Goal: Information Seeking & Learning: Learn about a topic

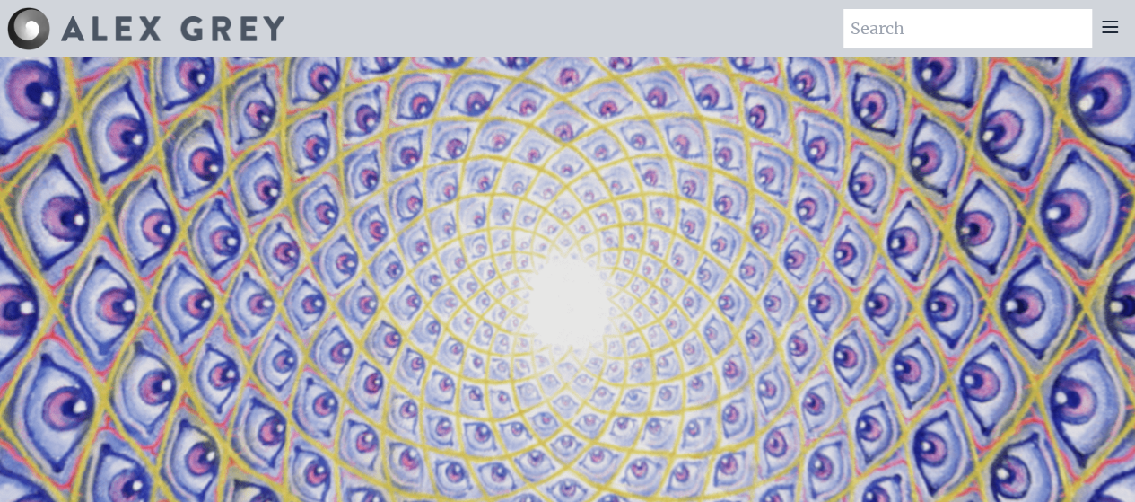
click at [502, 177] on video "Your browser does not support the video tag." at bounding box center [568, 308] width 1795 height 1010
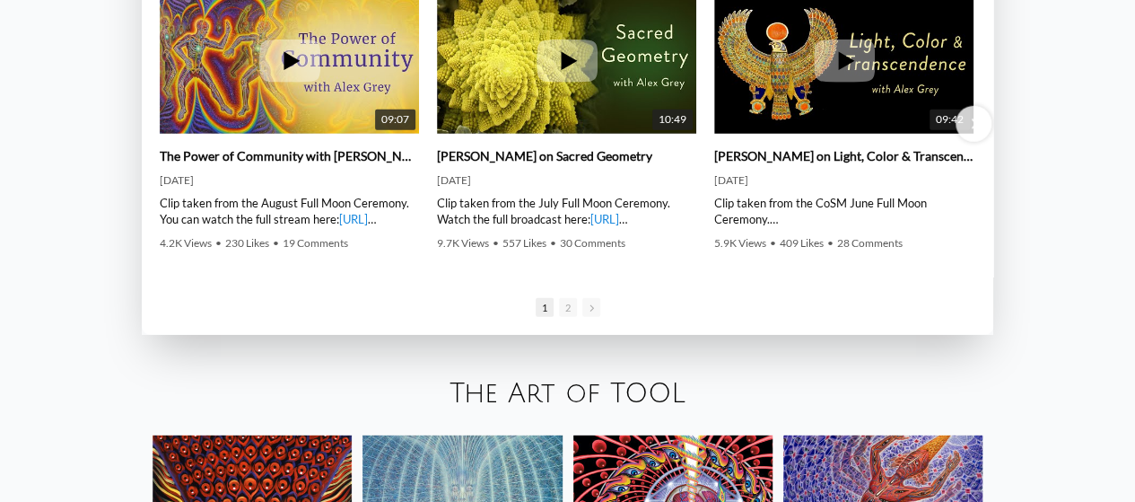
scroll to position [2429, 0]
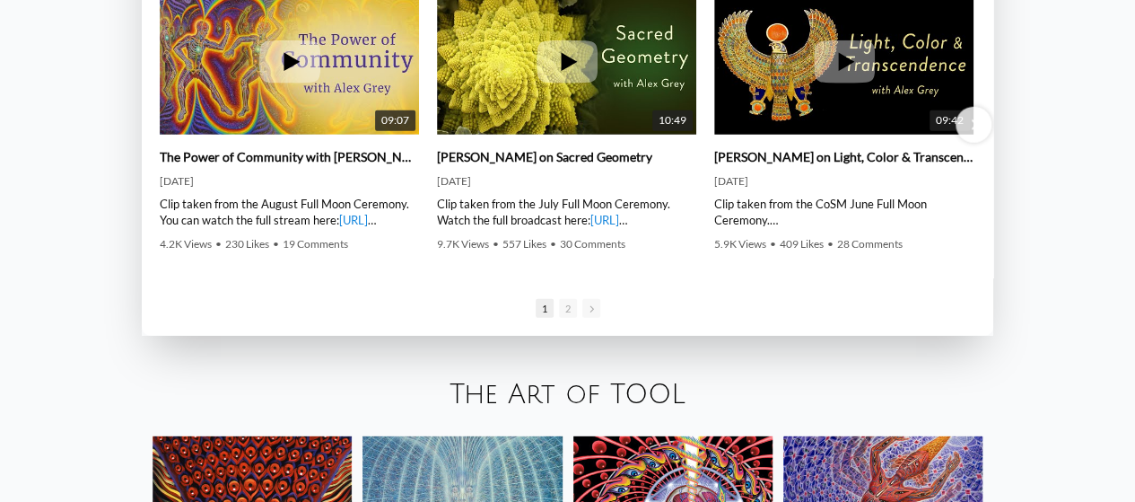
click at [582, 380] on link "The Art of TOOL" at bounding box center [568, 395] width 236 height 30
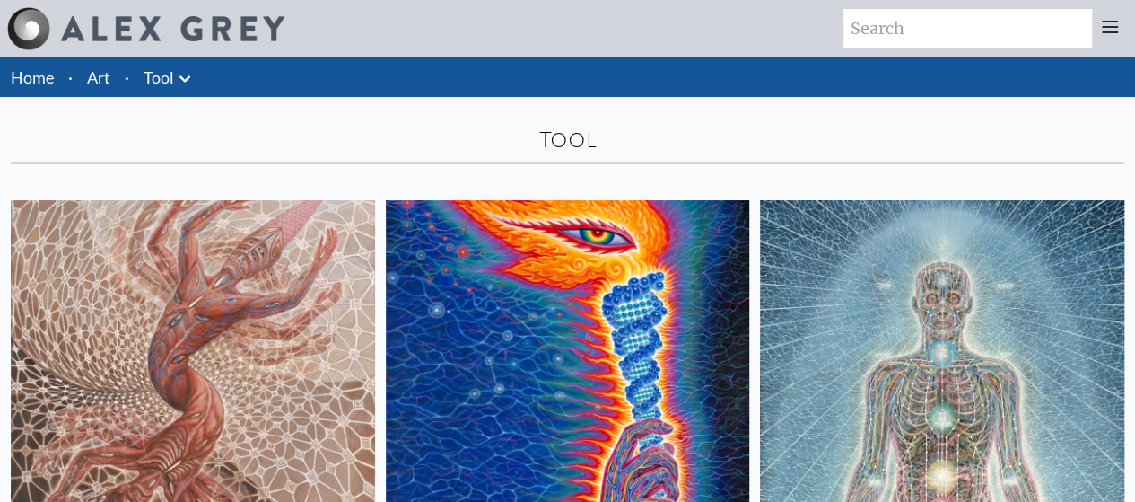
click at [173, 321] on img at bounding box center [193, 382] width 364 height 364
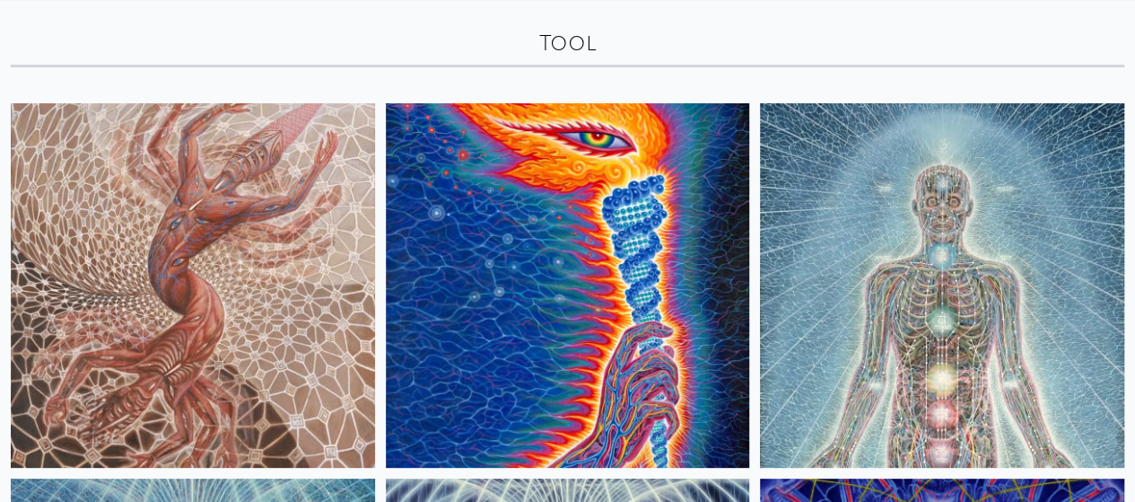
scroll to position [96, 0]
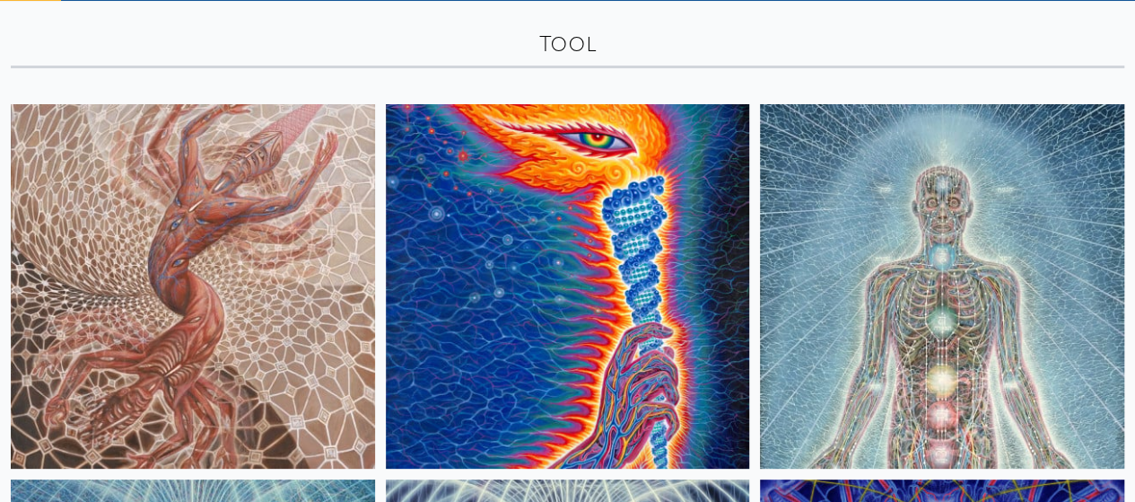
click at [386, 245] on img at bounding box center [568, 286] width 364 height 364
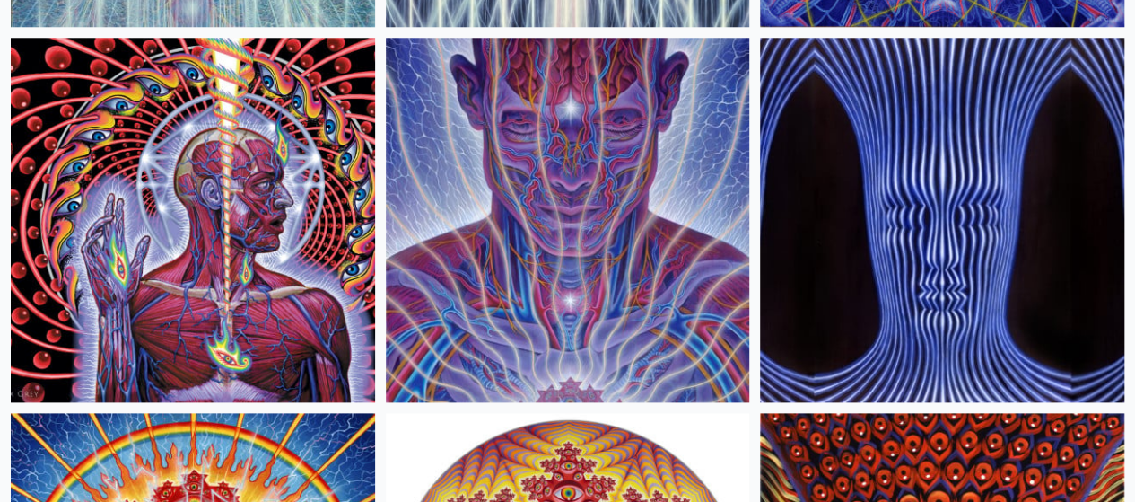
scroll to position [907, 0]
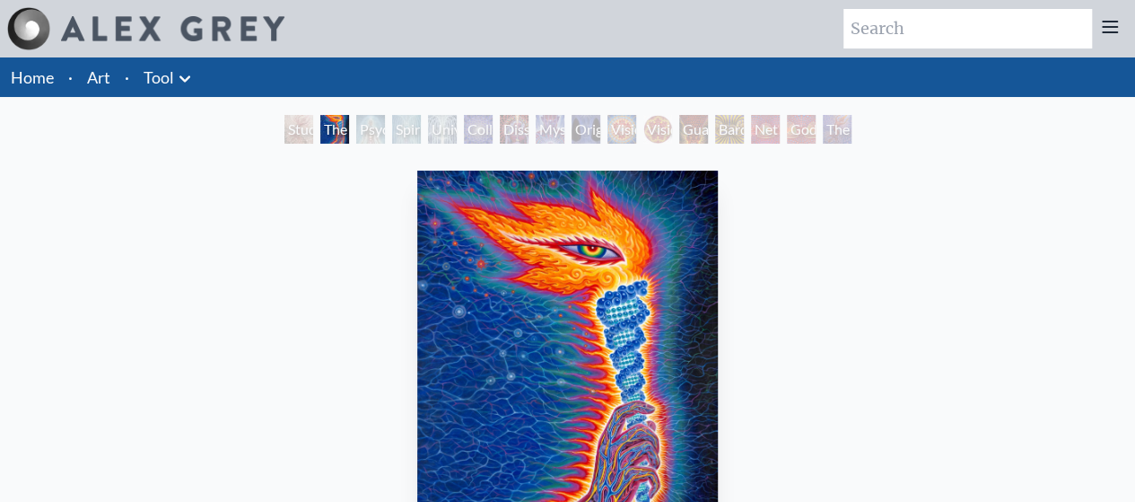
drag, startPoint x: 847, startPoint y: 130, endPoint x: 825, endPoint y: 119, distance: 24.9
click at [825, 119] on div "The Great Turn" at bounding box center [837, 129] width 29 height 29
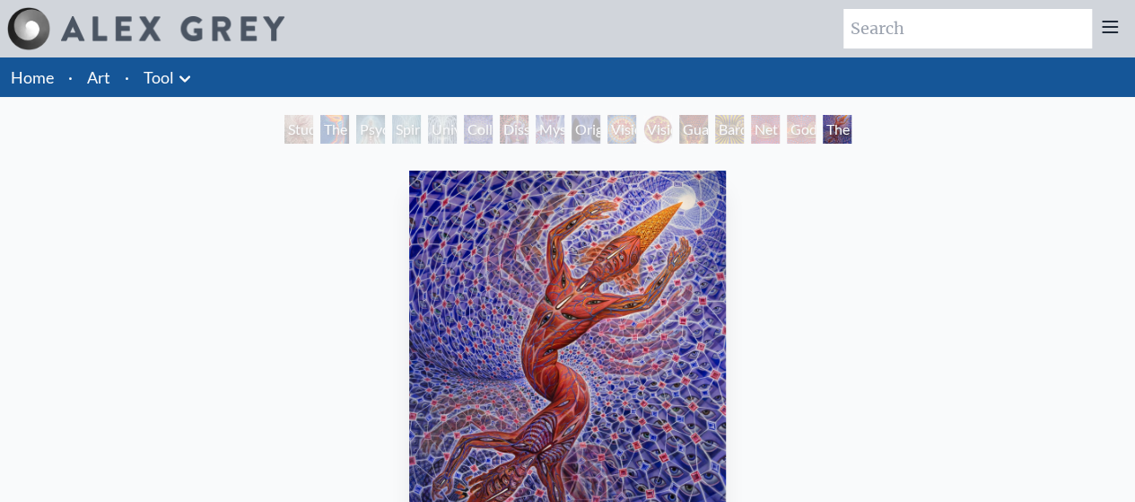
click at [285, 133] on div "Study for the Great Turn" at bounding box center [299, 129] width 29 height 29
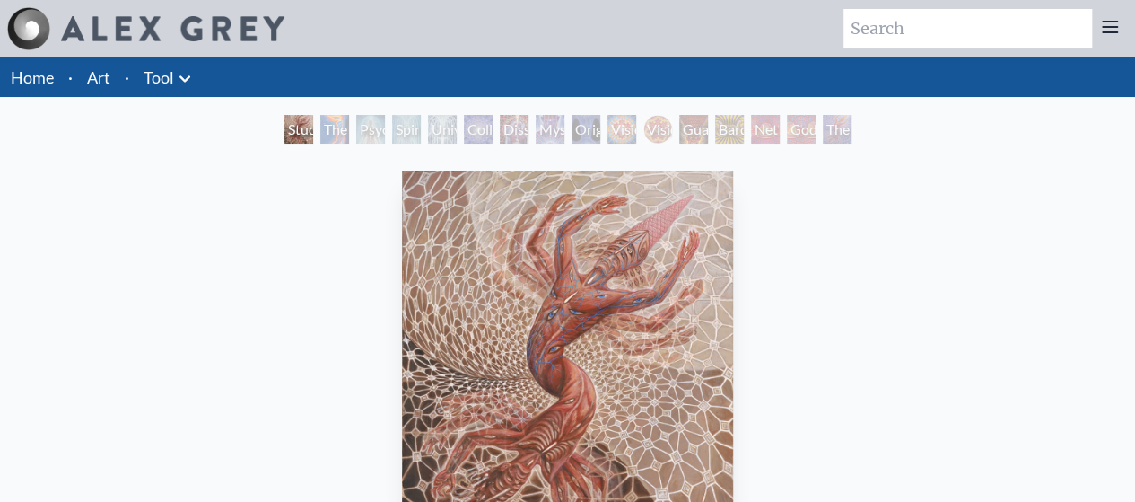
click at [831, 131] on div "The Great Turn" at bounding box center [837, 129] width 29 height 29
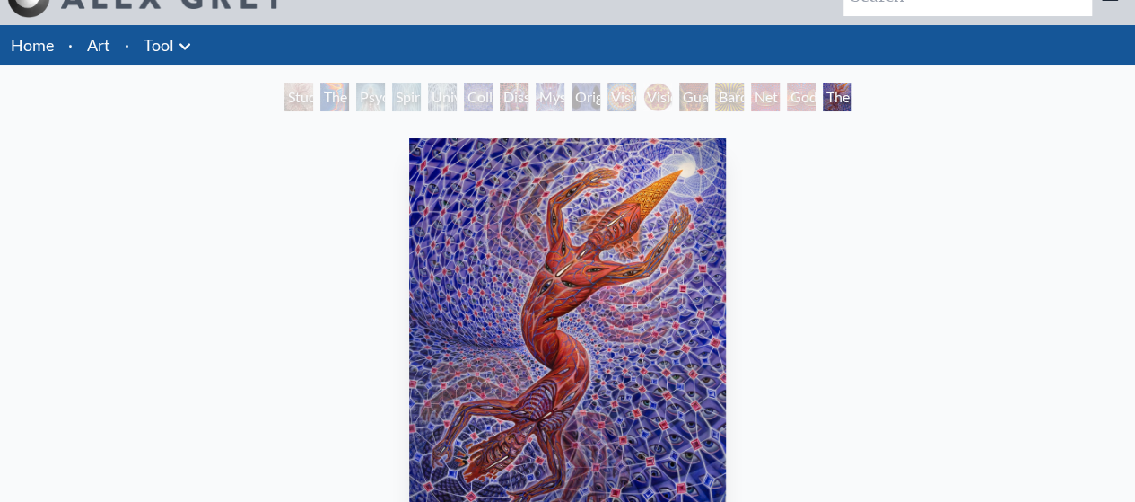
scroll to position [31, 0]
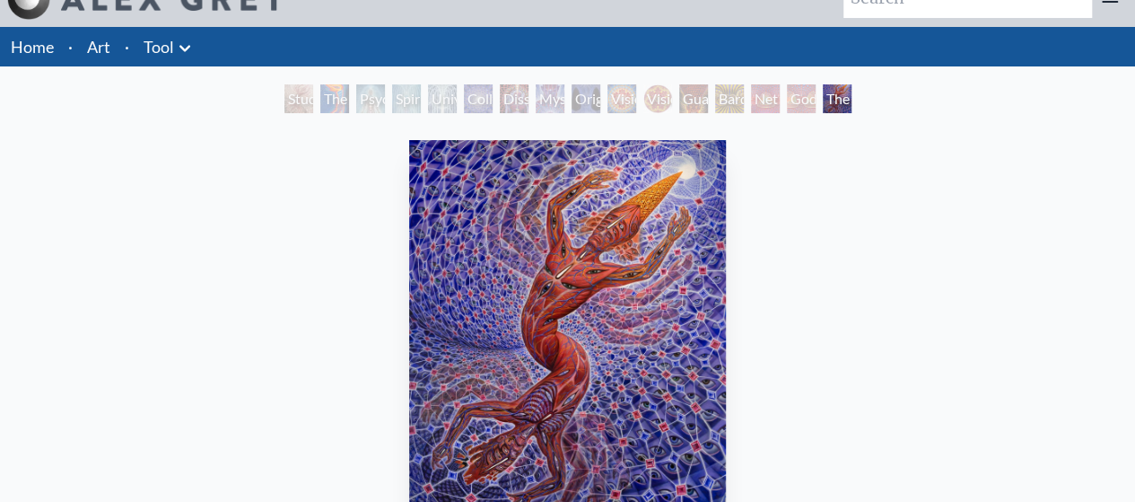
click at [574, 95] on div "Original Face" at bounding box center [586, 98] width 29 height 29
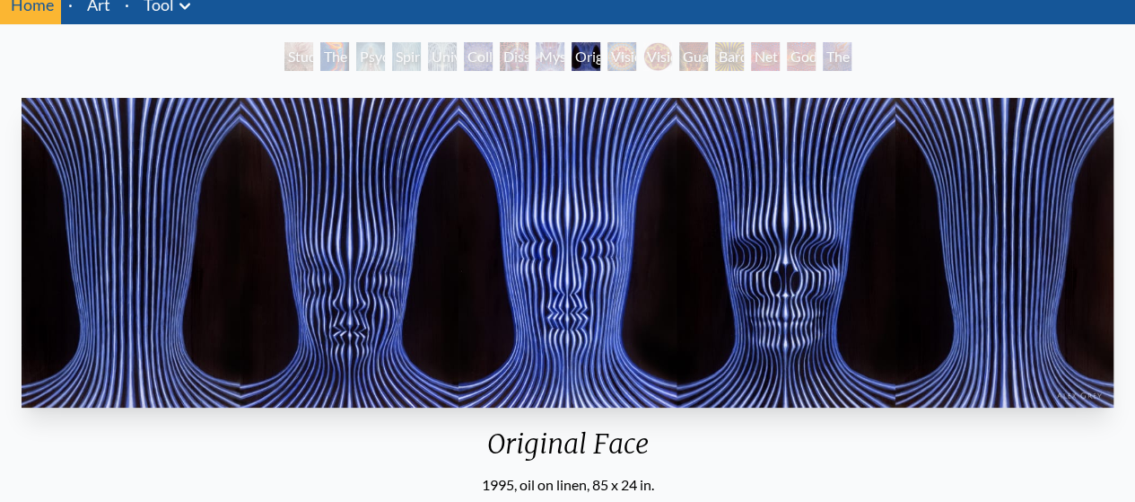
scroll to position [78, 0]
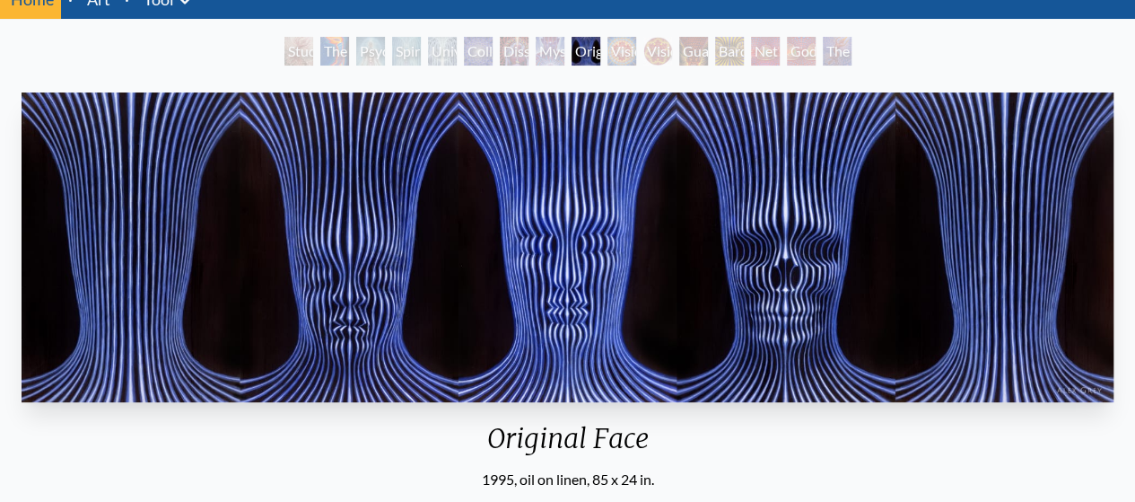
scroll to position [31, 0]
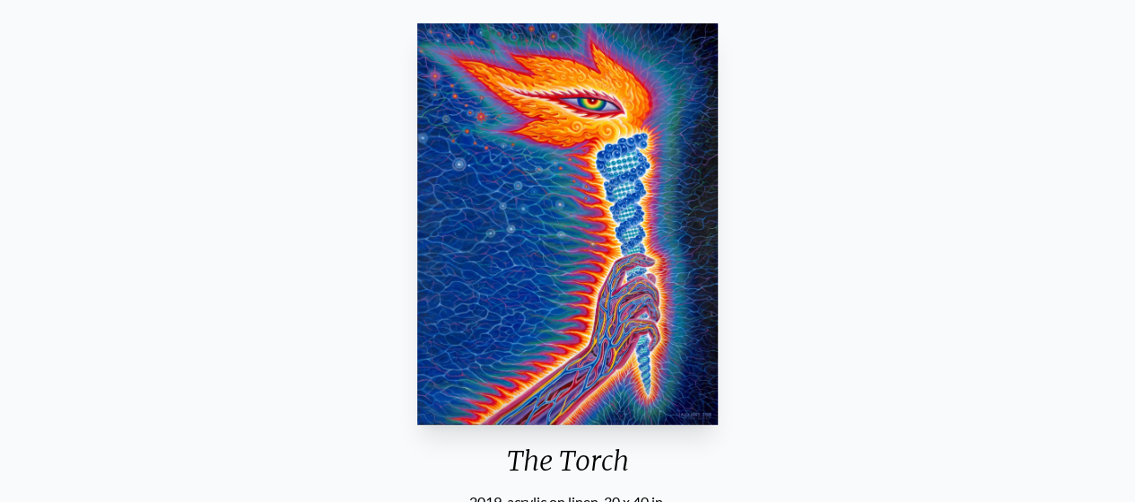
scroll to position [145, 0]
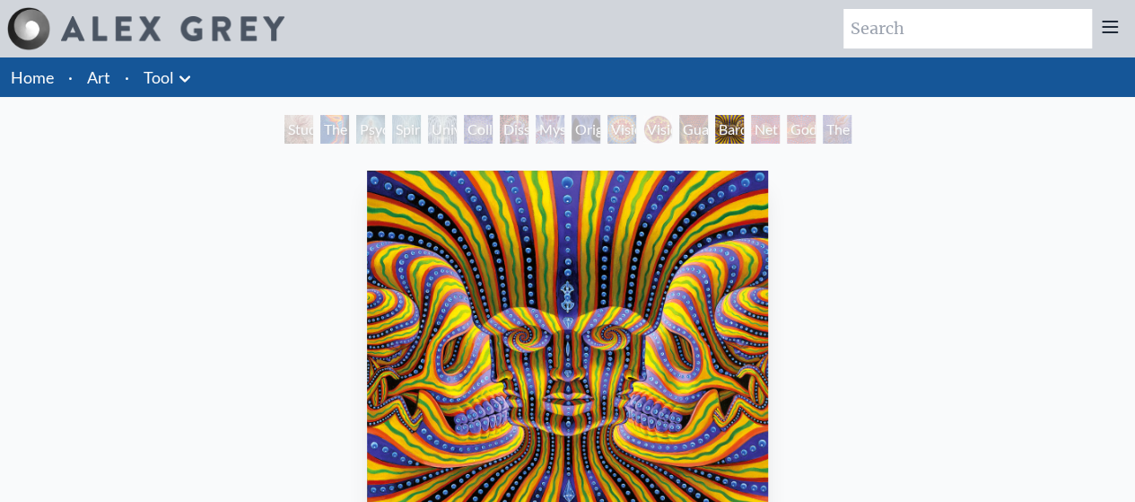
click at [755, 135] on div "Net of Being" at bounding box center [765, 129] width 29 height 29
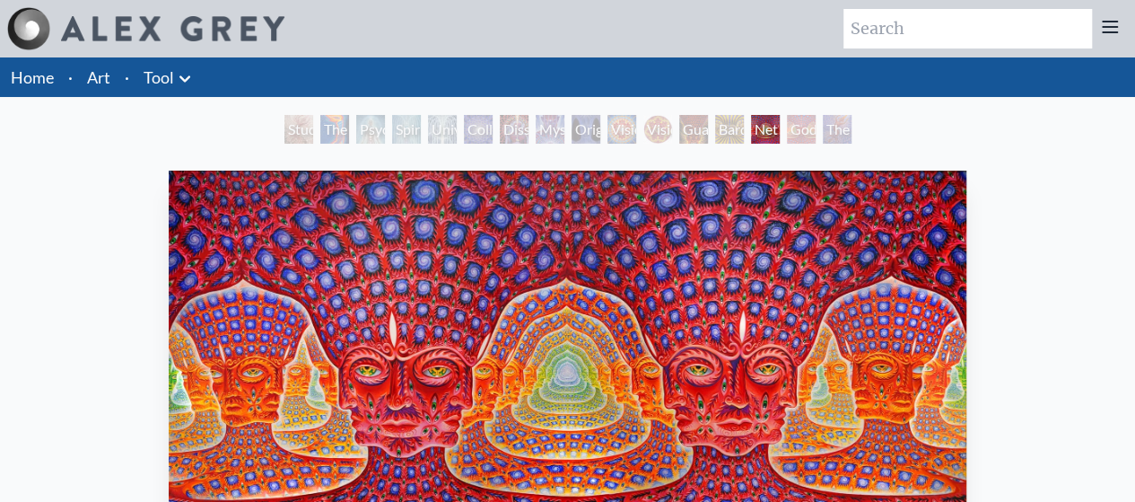
click at [688, 127] on div "Guardian of Infinite Vision" at bounding box center [693, 129] width 29 height 29
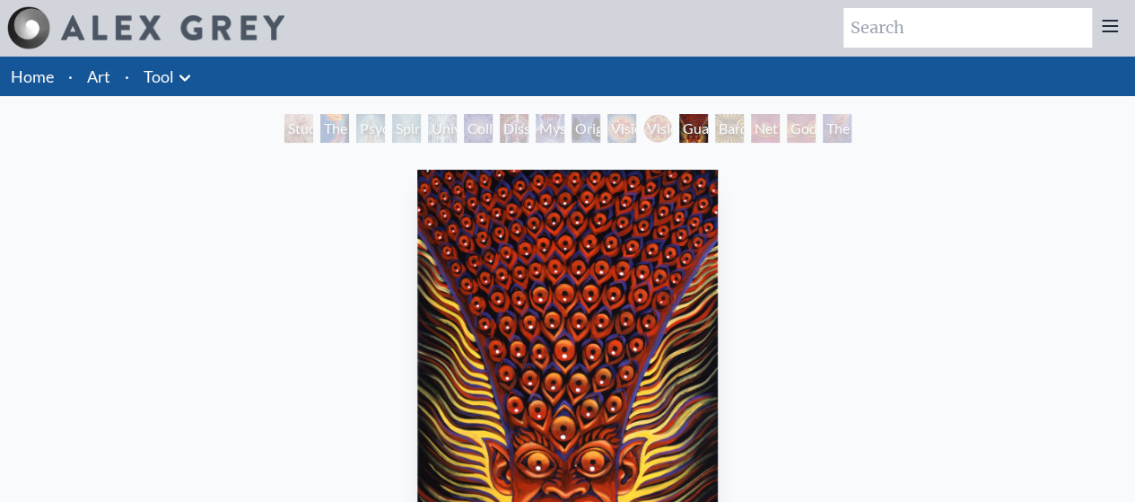
scroll to position [2, 0]
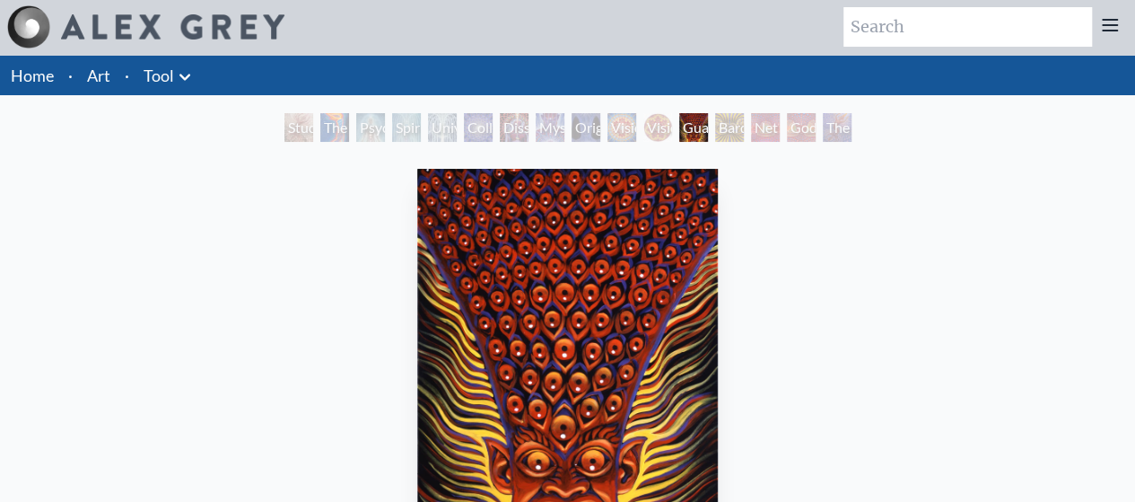
click at [644, 127] on div "Vision [PERSON_NAME]" at bounding box center [658, 127] width 29 height 29
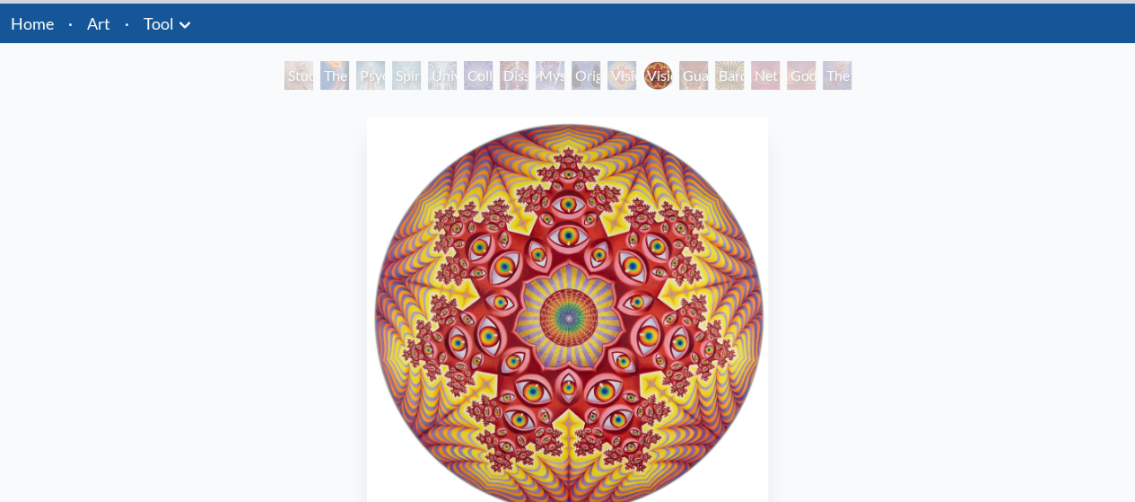
scroll to position [39, 0]
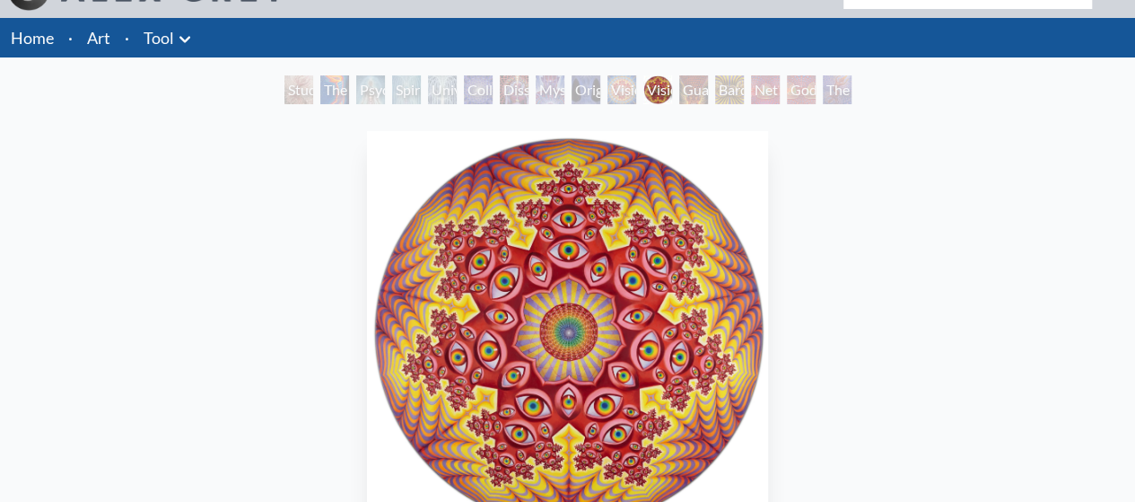
click at [606, 96] on div "Study for the Great Turn The Torch Psychic Energy System Spiritual Energy Syste…" at bounding box center [568, 92] width 574 height 34
click at [612, 96] on div "Vision Crystal" at bounding box center [622, 89] width 29 height 29
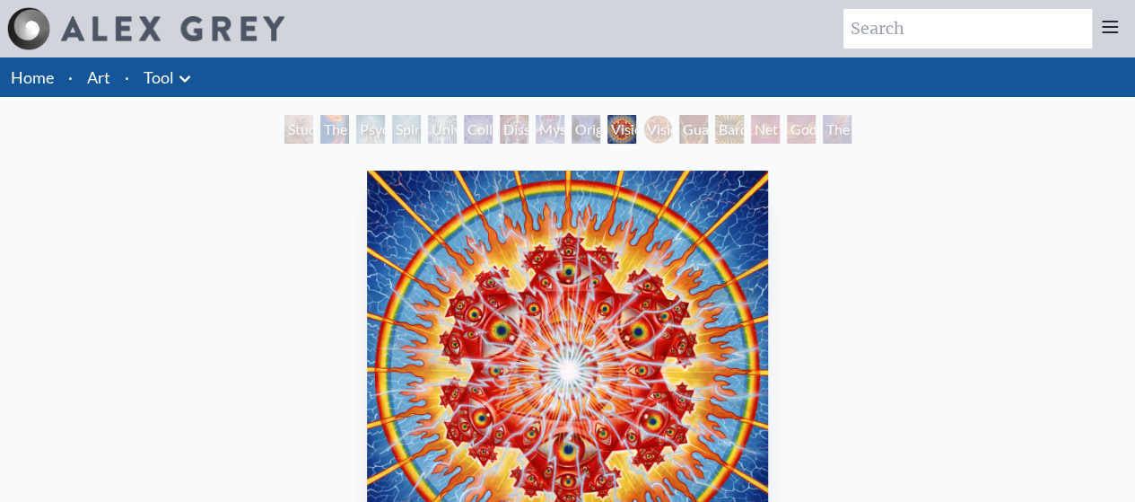
click at [578, 130] on div "Original Face" at bounding box center [586, 129] width 29 height 29
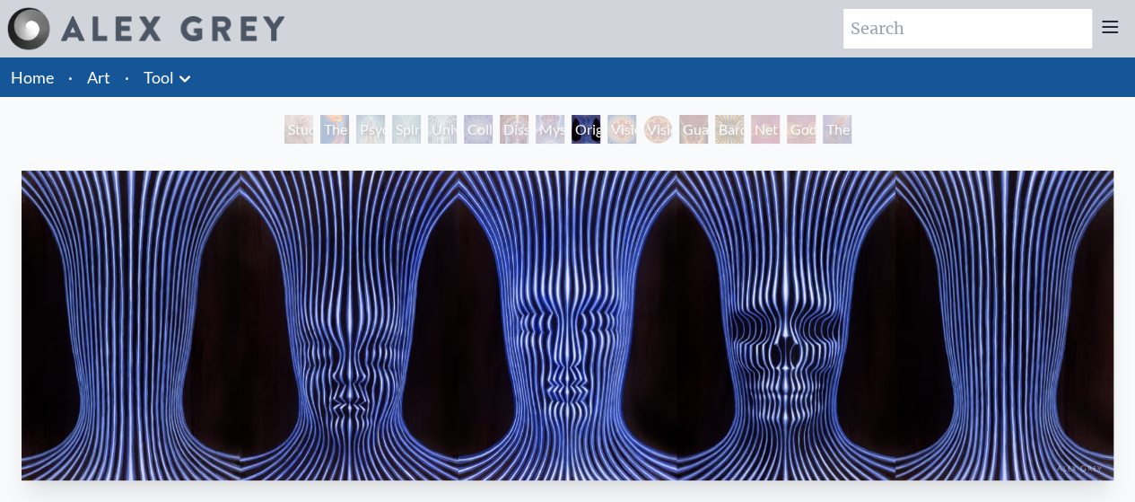
click at [529, 121] on div "Dissectional Art for Tool's Lateralus CD" at bounding box center [514, 129] width 29 height 29
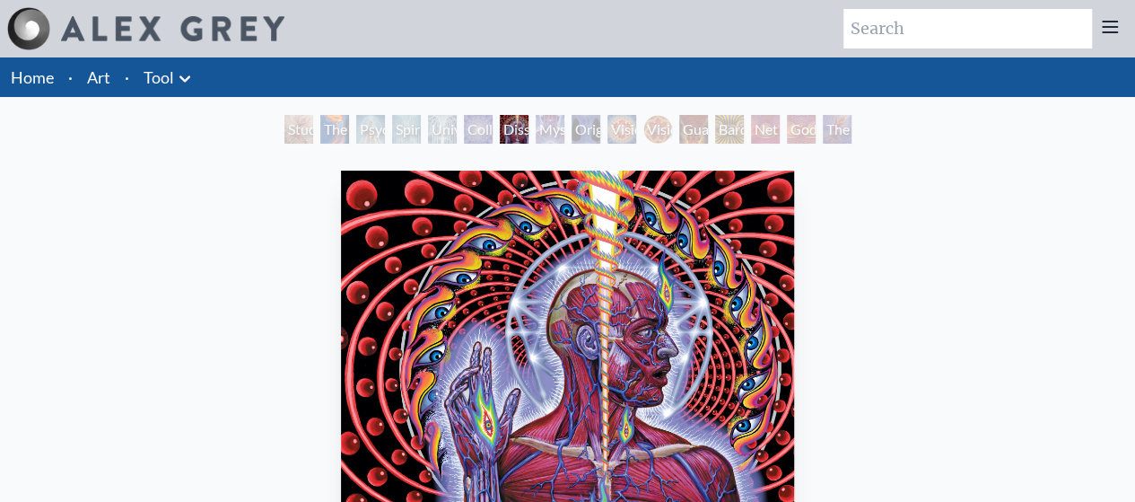
click at [551, 135] on div "Mystic Eye" at bounding box center [550, 129] width 29 height 29
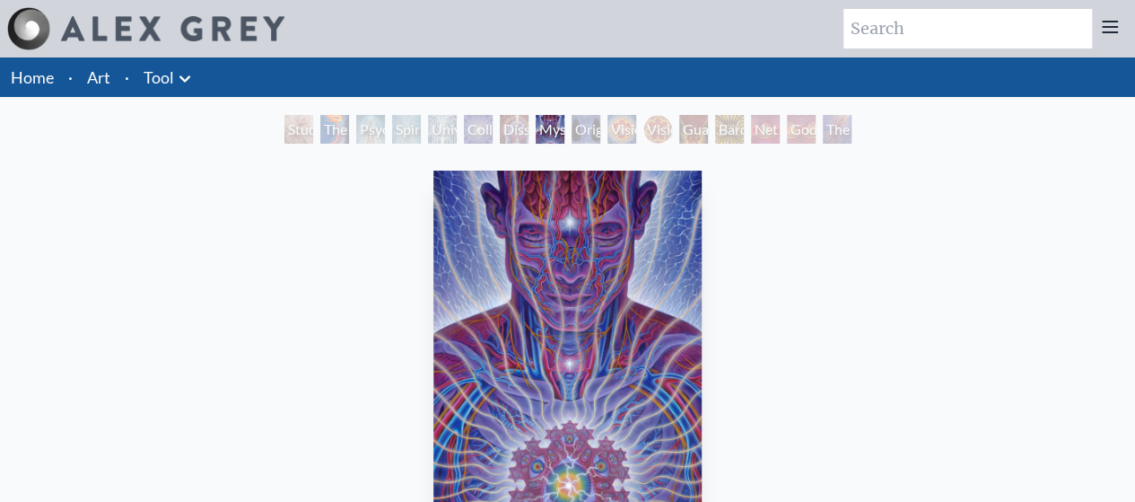
click at [512, 117] on div "Dissectional Art for Tool's Lateralus CD" at bounding box center [514, 129] width 29 height 29
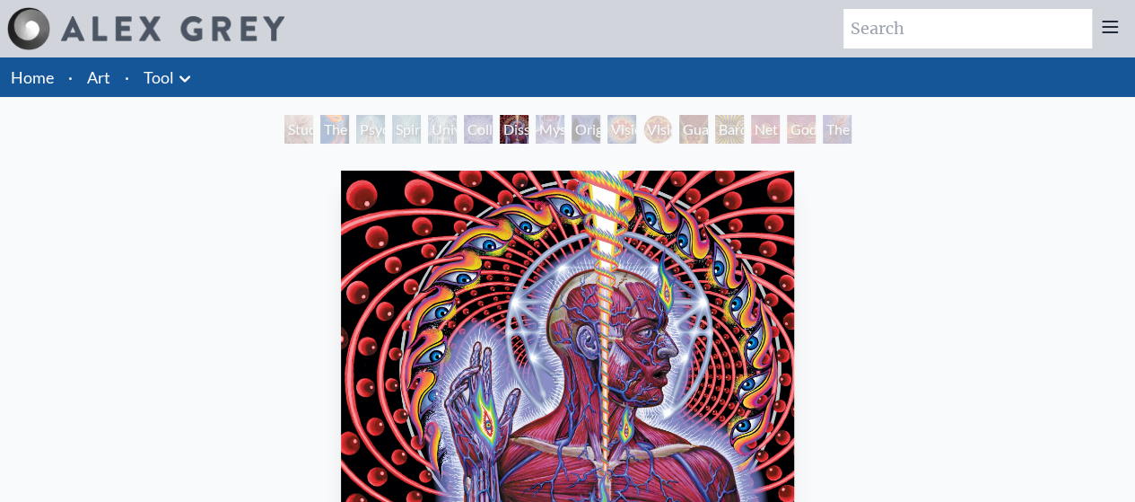
click at [477, 139] on div "Collective Vision" at bounding box center [478, 129] width 29 height 29
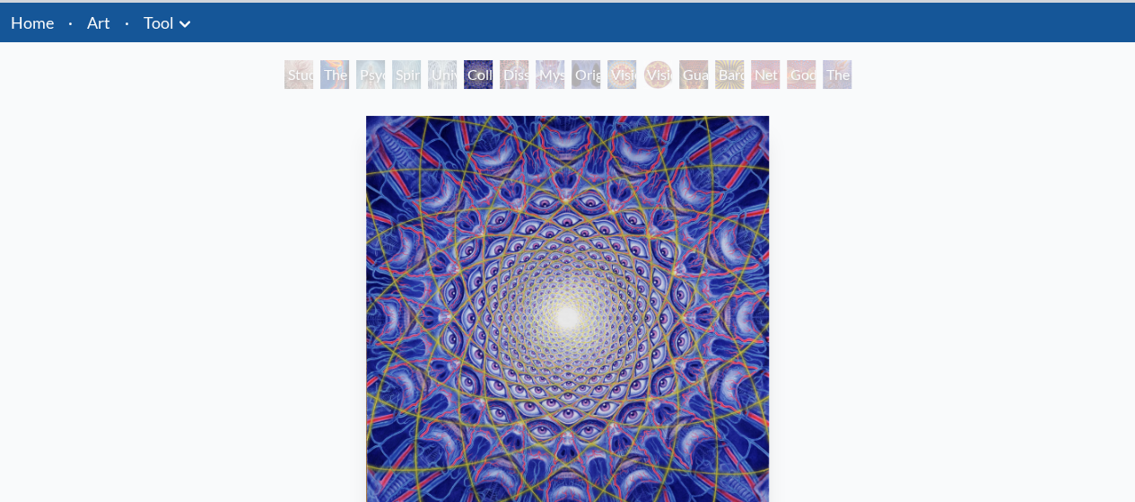
scroll to position [54, 0]
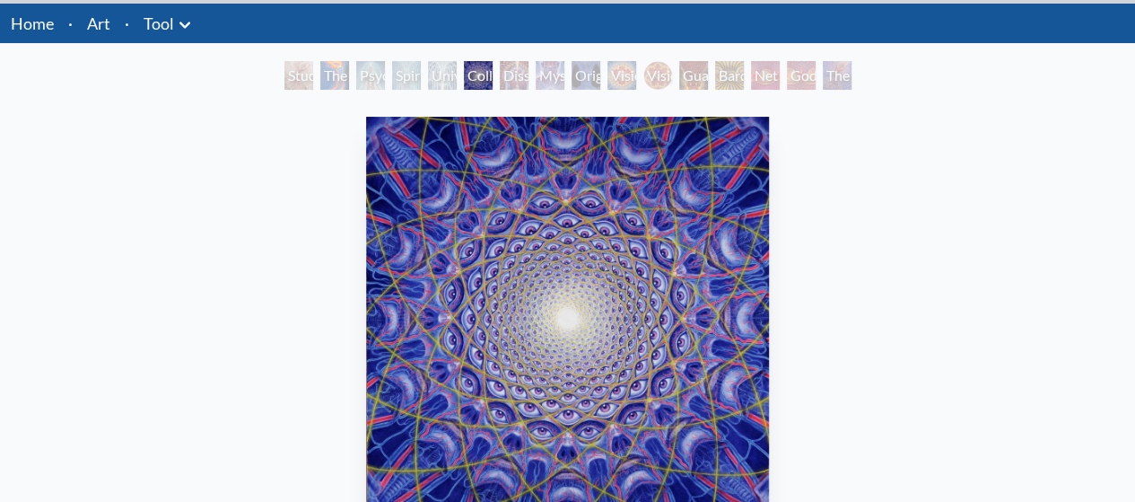
click at [440, 84] on div "Universal Mind Lattice" at bounding box center [442, 75] width 29 height 29
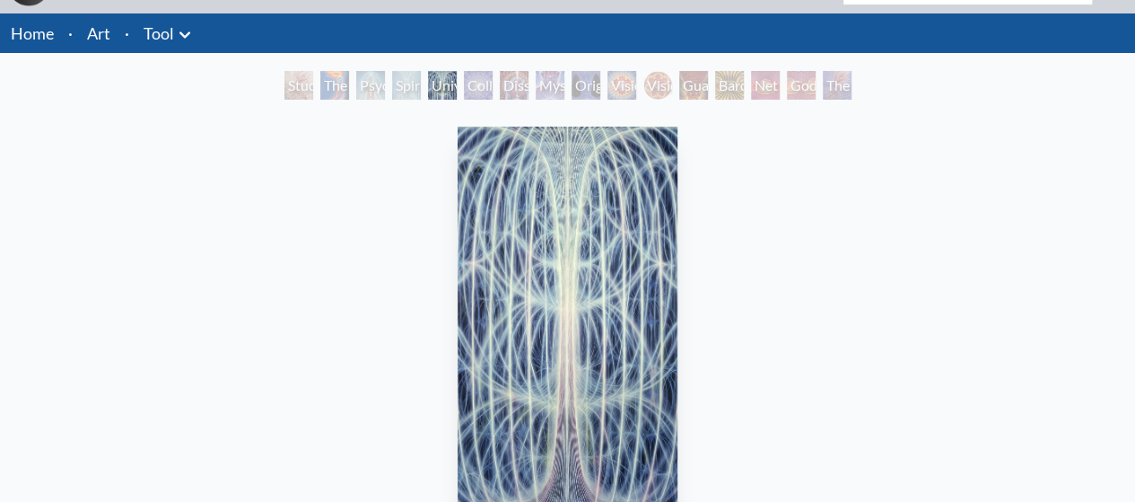
scroll to position [47, 0]
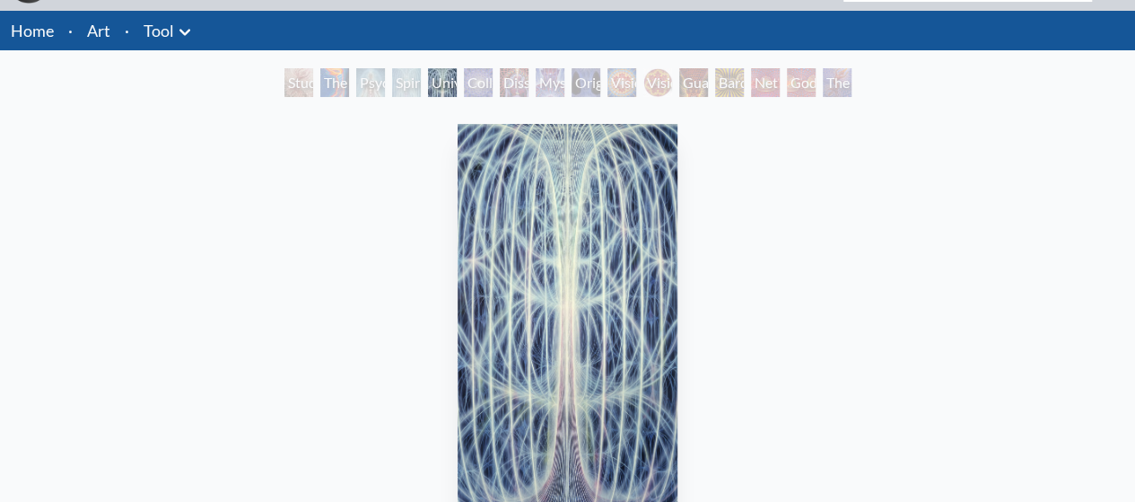
click at [523, 85] on div "Dissectional Art for Tool's Lateralus CD" at bounding box center [514, 82] width 29 height 29
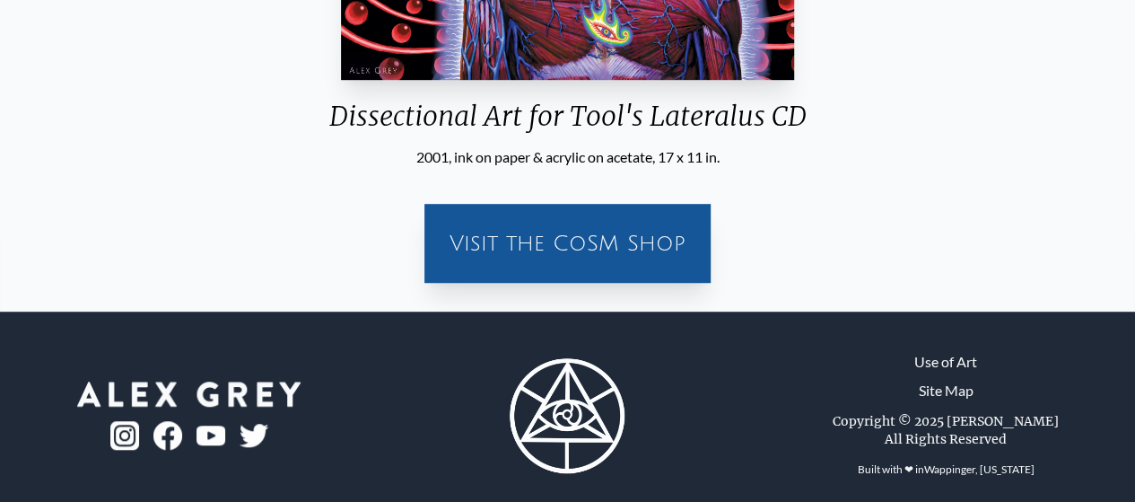
scroll to position [491, 0]
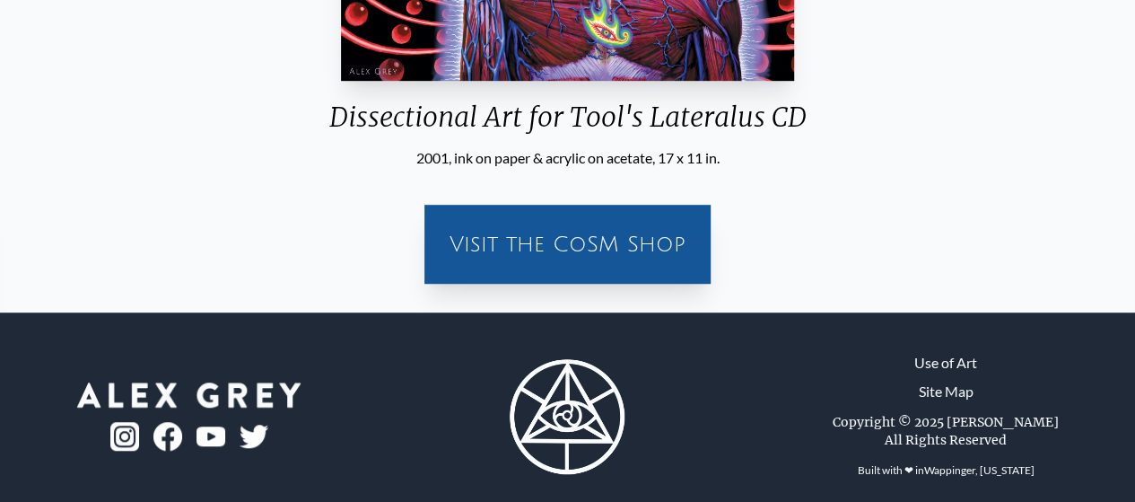
click at [548, 241] on div "Visit the CoSM Shop" at bounding box center [567, 243] width 265 height 57
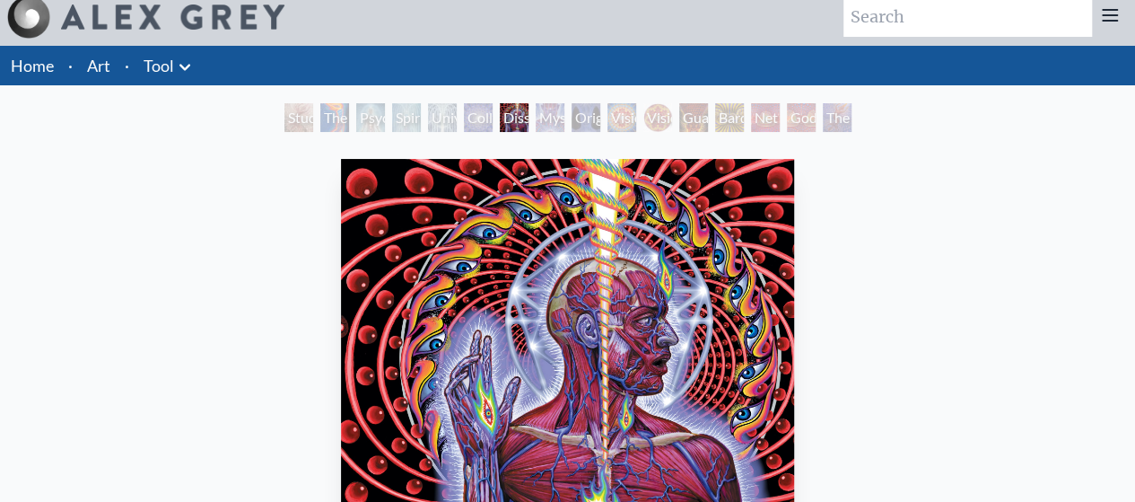
scroll to position [31, 0]
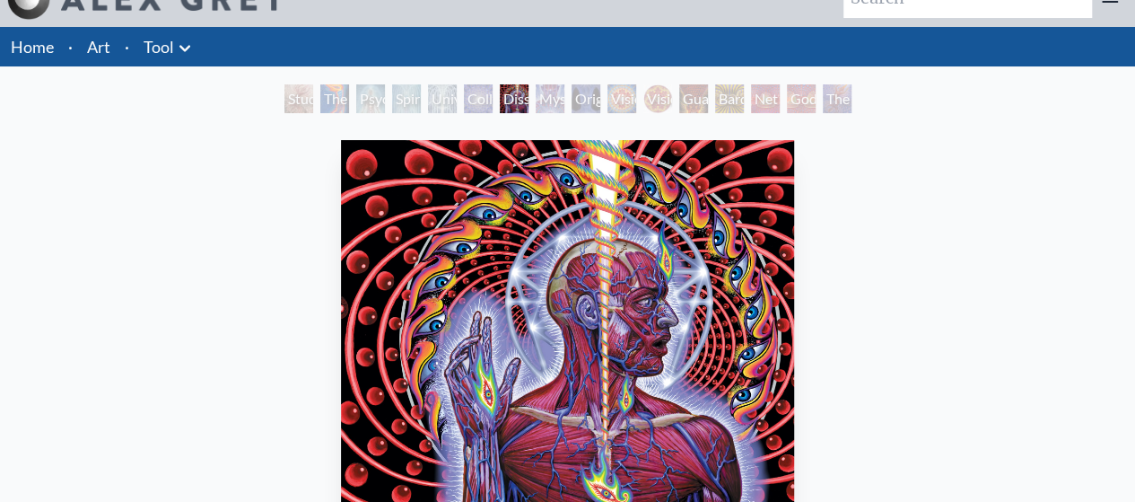
click at [205, 290] on div "Dissectional Art for Tool's Lateralus CD 2001, ink on paper & acrylic on acetat…" at bounding box center [567, 446] width 1107 height 626
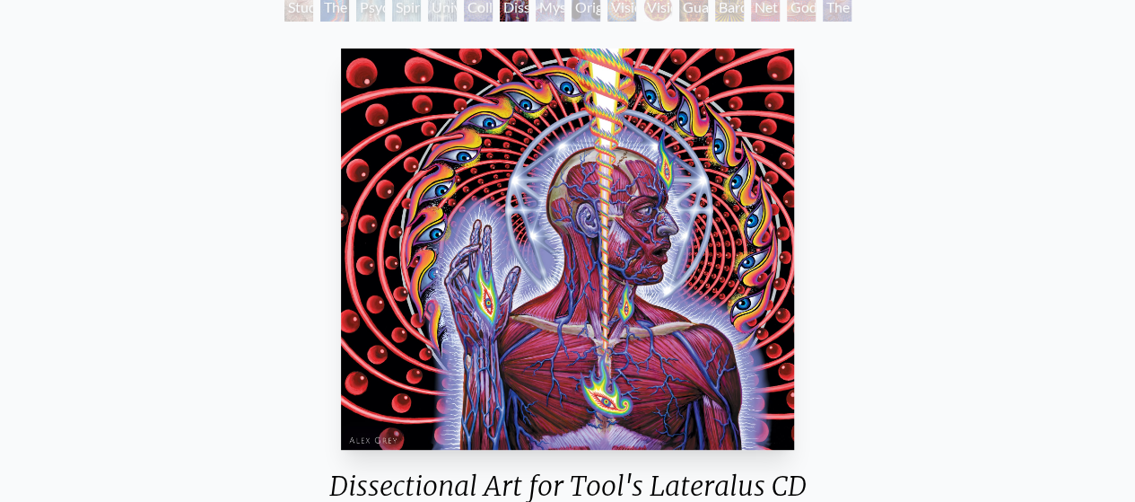
scroll to position [77, 0]
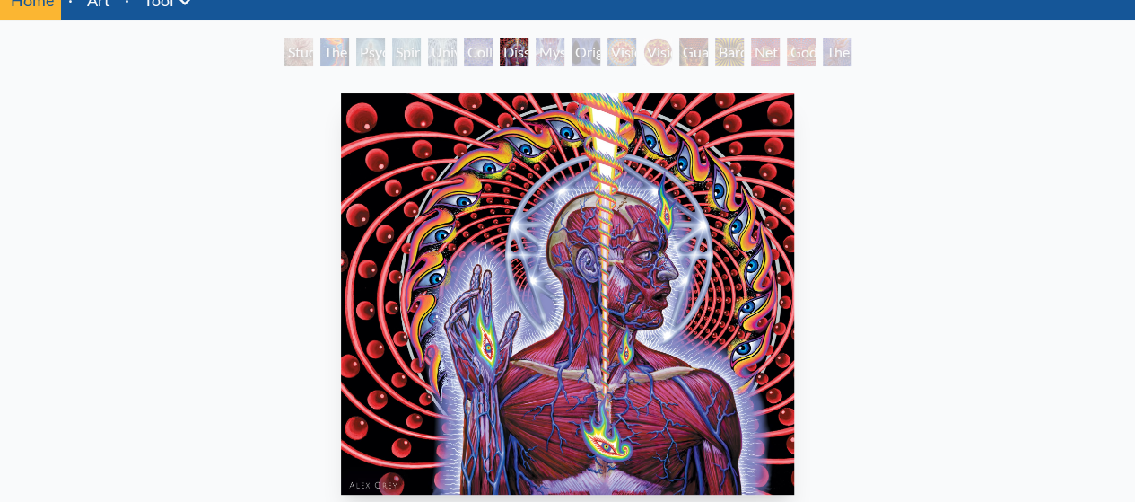
click at [447, 127] on img "7 / 16" at bounding box center [567, 293] width 453 height 401
click at [239, 157] on div "Dissectional Art for Tool's Lateralus CD 2001, ink on paper & acrylic on acetat…" at bounding box center [567, 399] width 1107 height 626
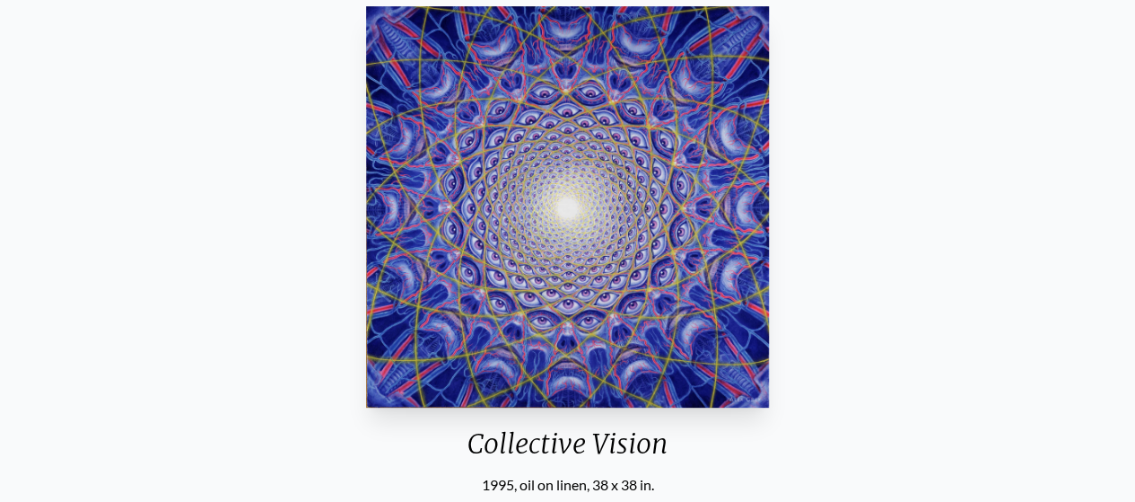
scroll to position [163, 0]
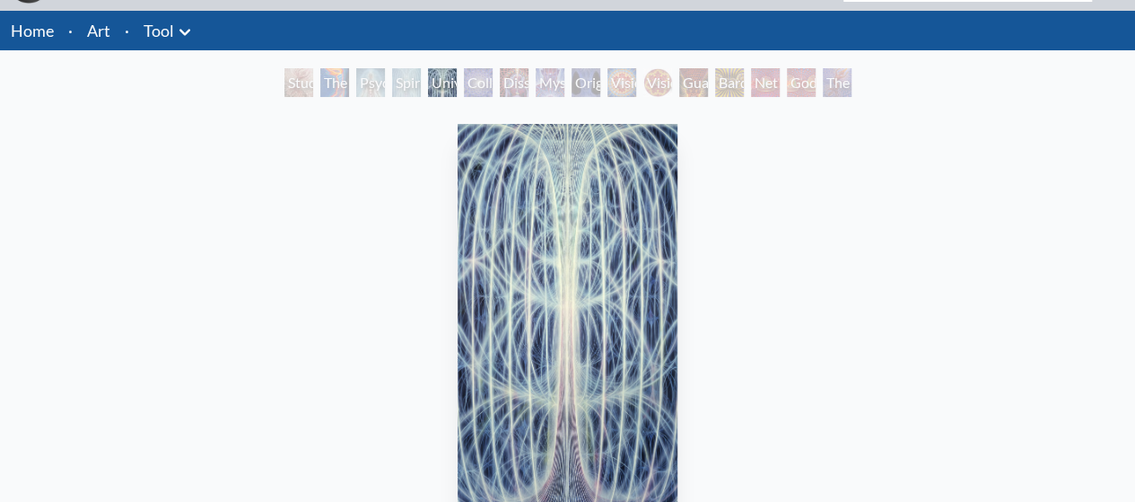
scroll to position [54, 0]
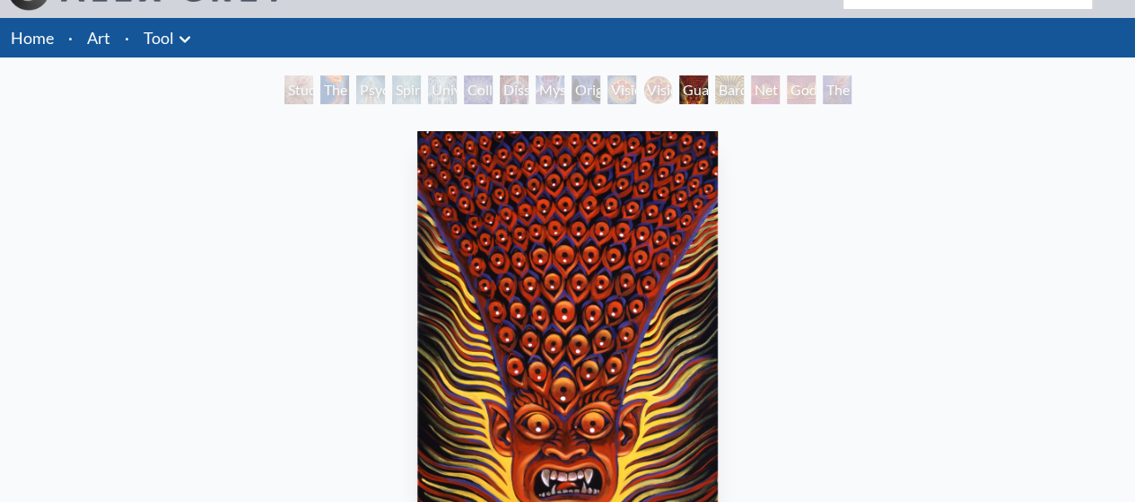
scroll to position [2, 0]
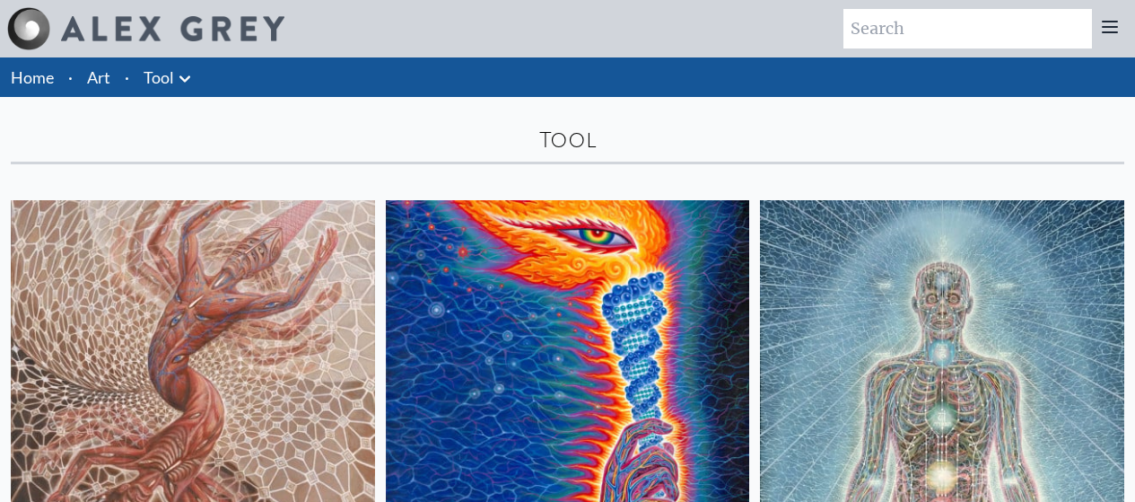
scroll to position [907, 0]
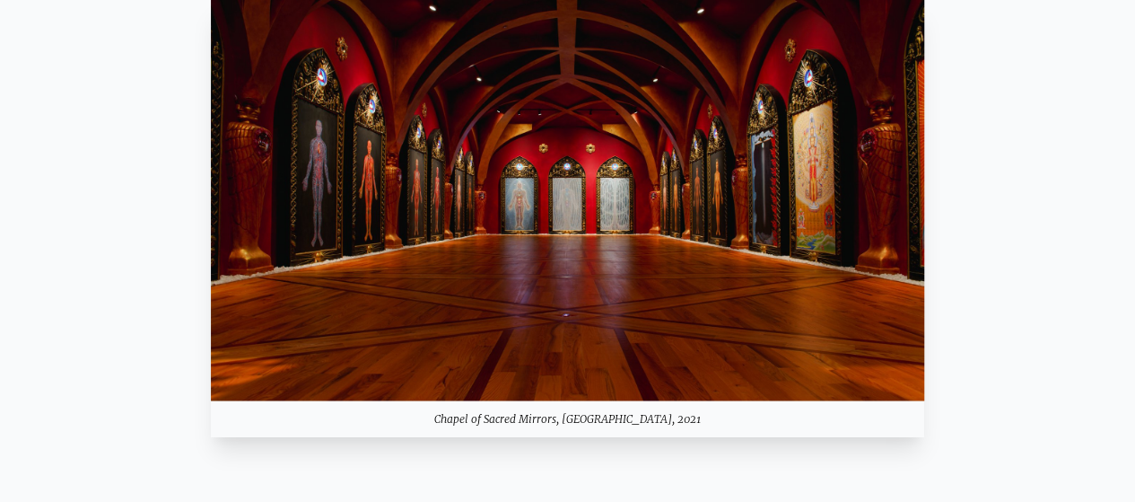
scroll to position [1350, 0]
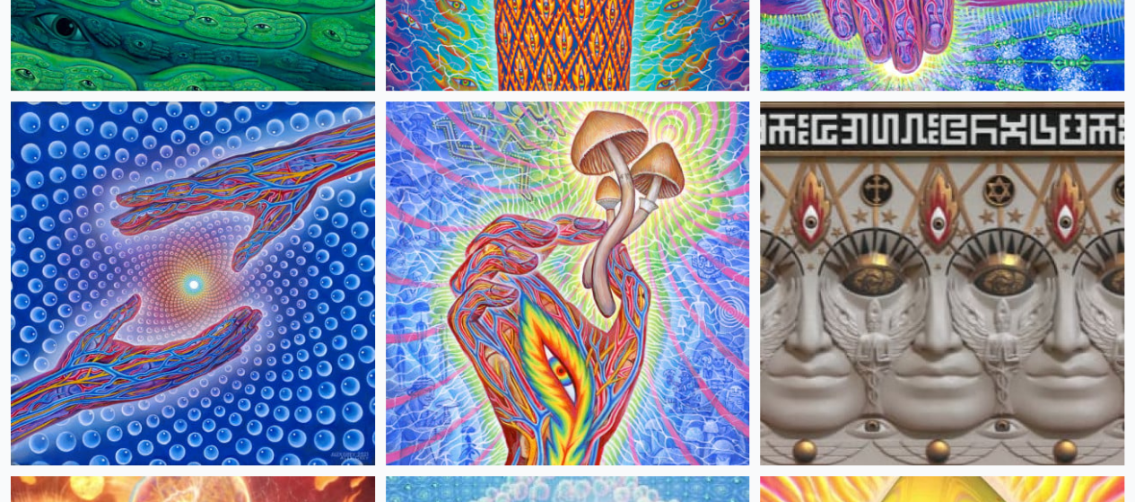
scroll to position [469, 0]
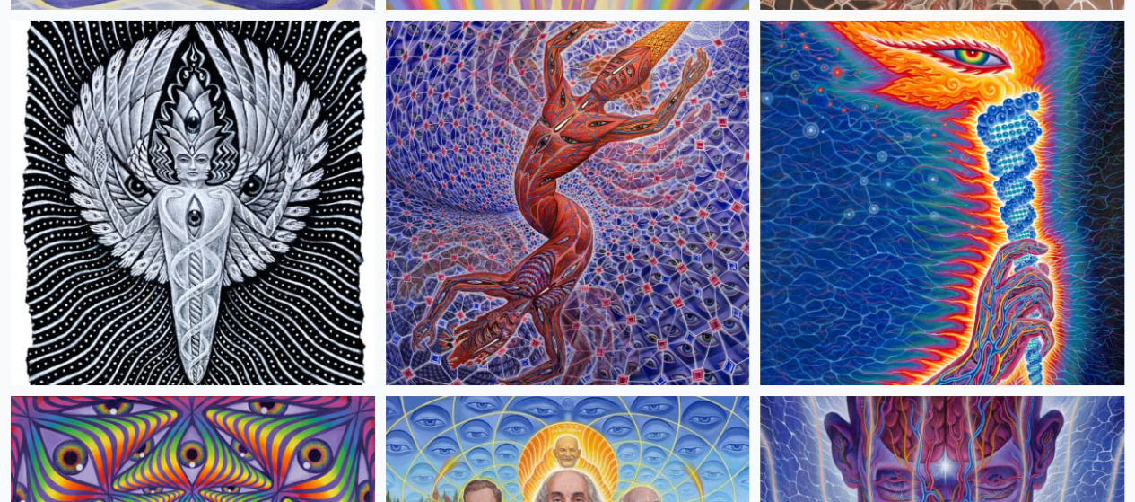
scroll to position [3181, 0]
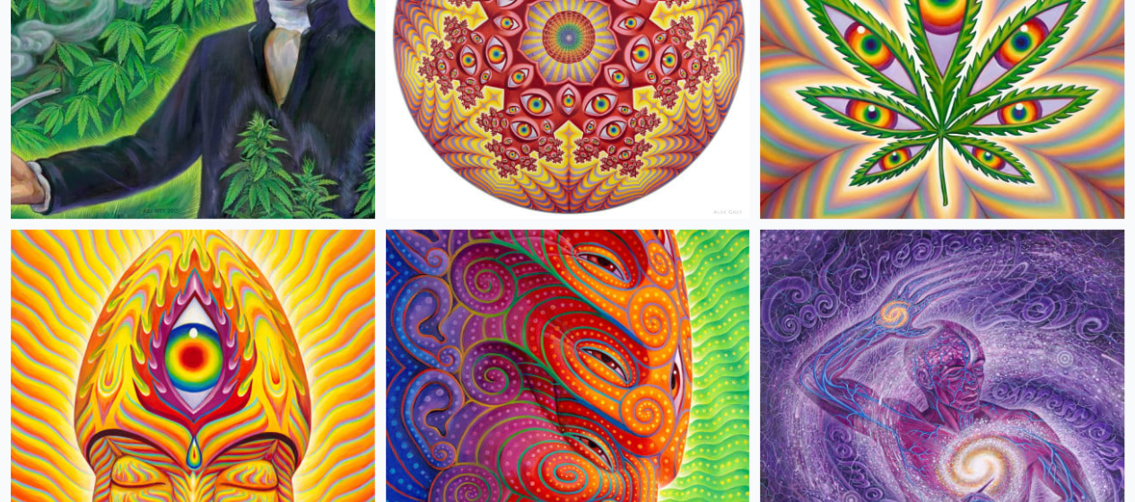
scroll to position [5594, 0]
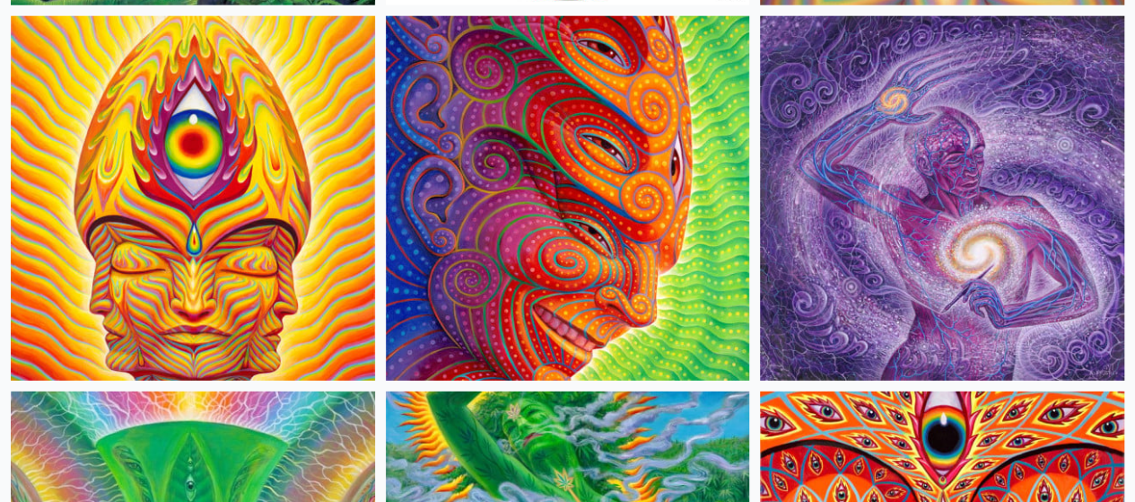
scroll to position [5809, 0]
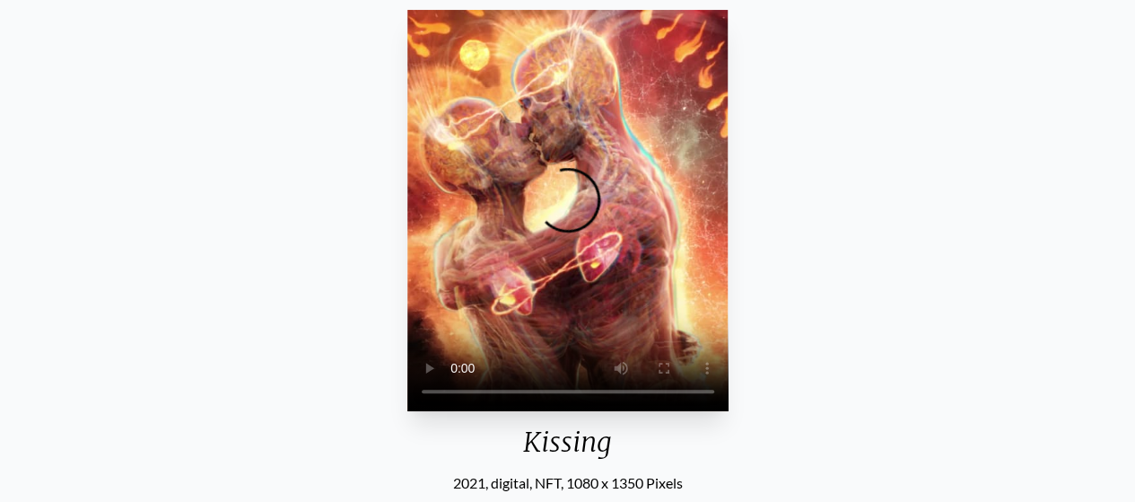
scroll to position [160, 0]
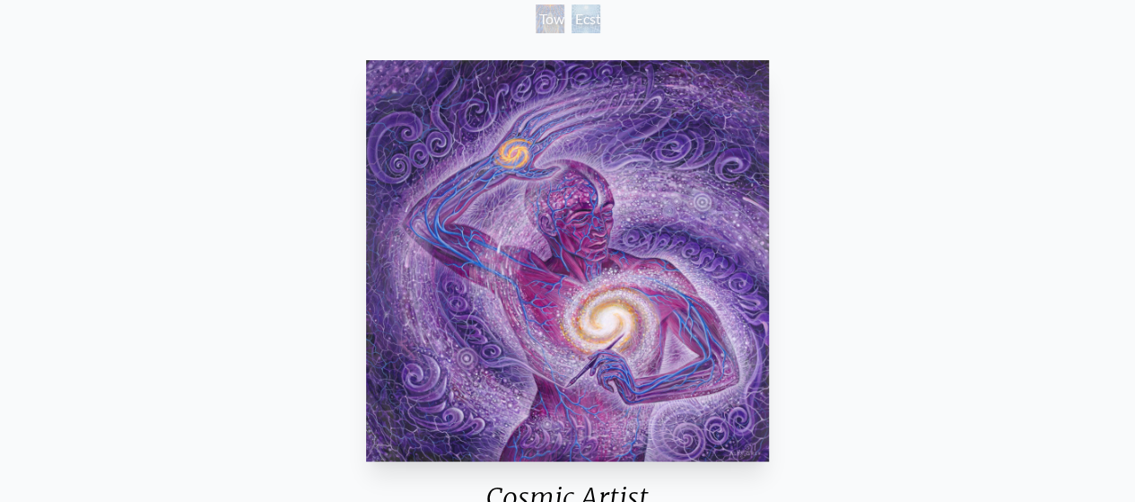
scroll to position [141, 0]
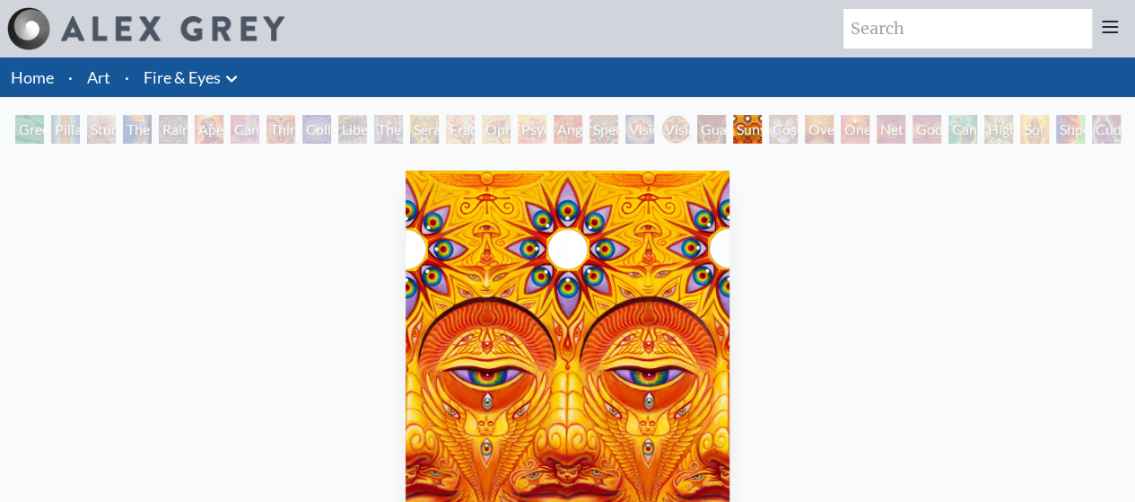
scroll to position [176, 0]
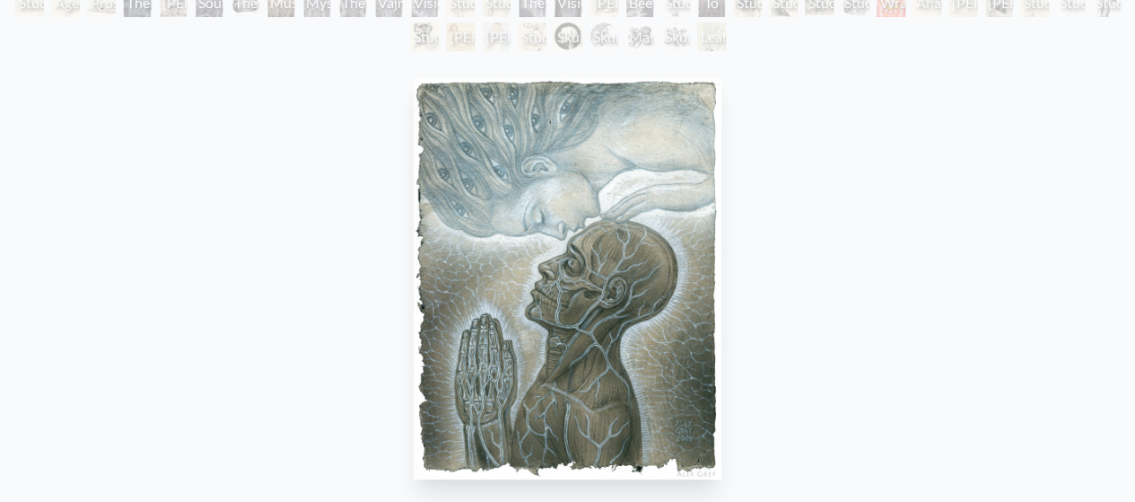
scroll to position [162, 0]
